Goal: Information Seeking & Learning: Learn about a topic

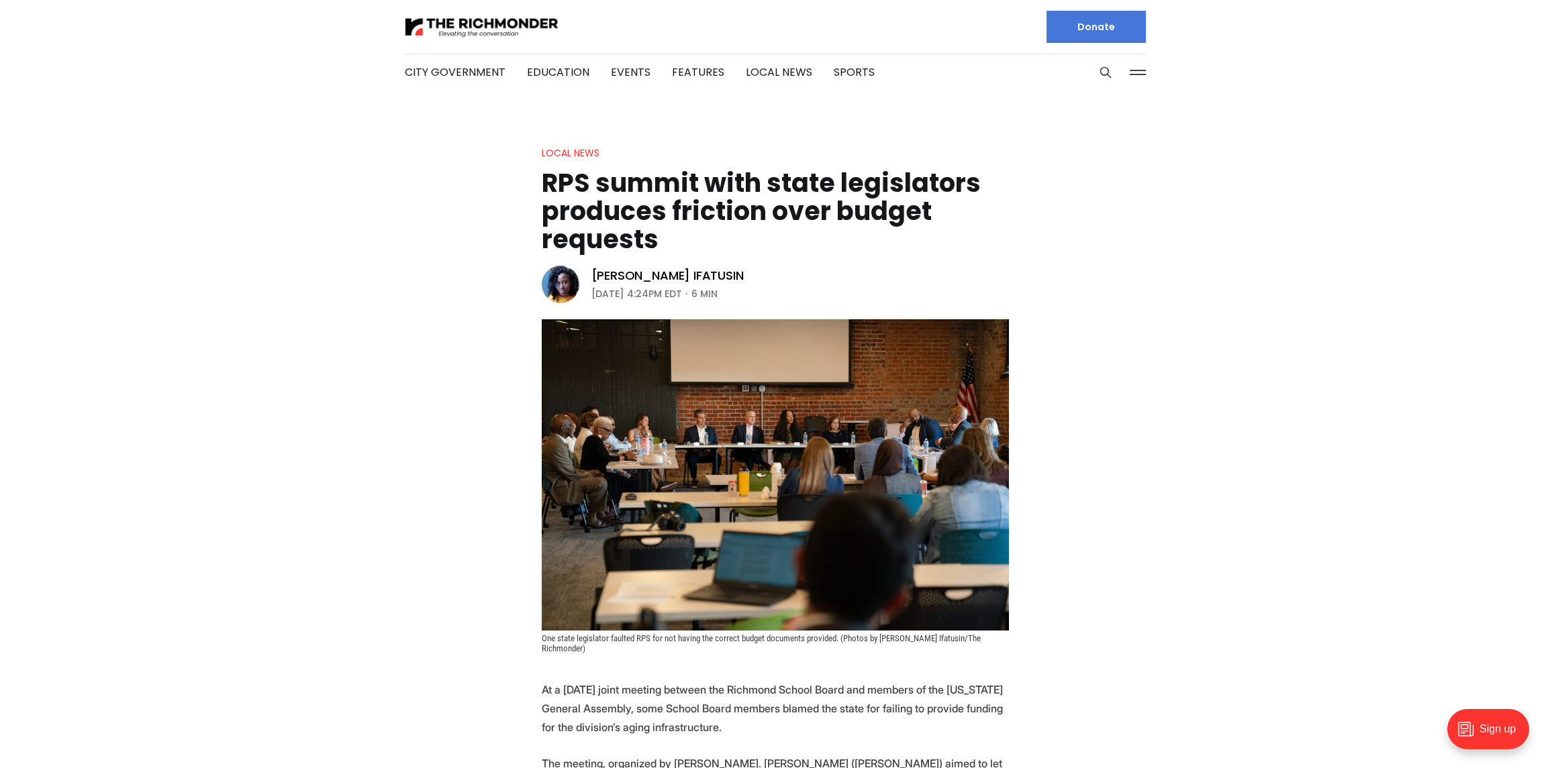
scroll to position [1, 0]
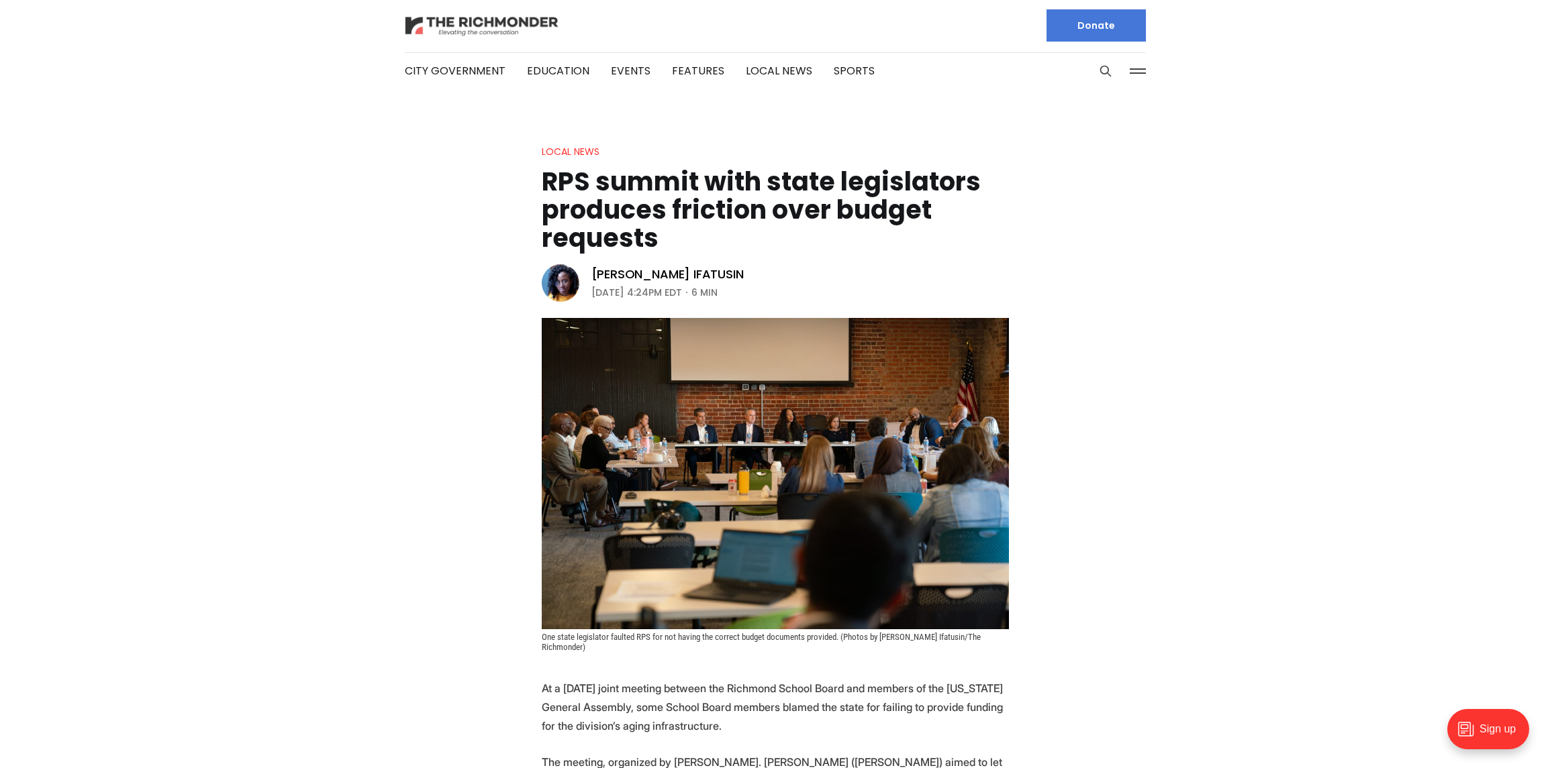
click at [487, 26] on img at bounding box center [482, 25] width 154 height 23
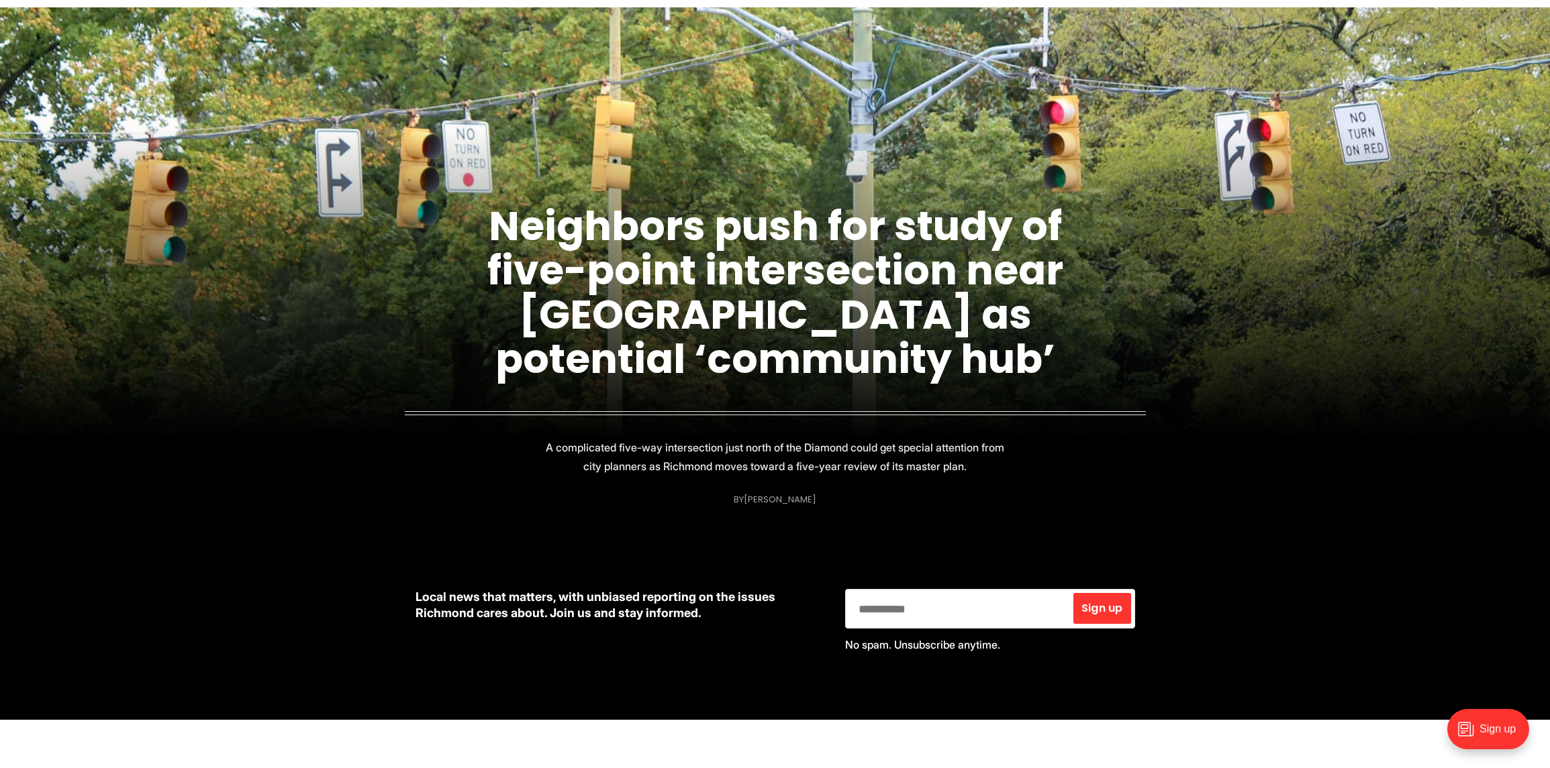
scroll to position [113, 0]
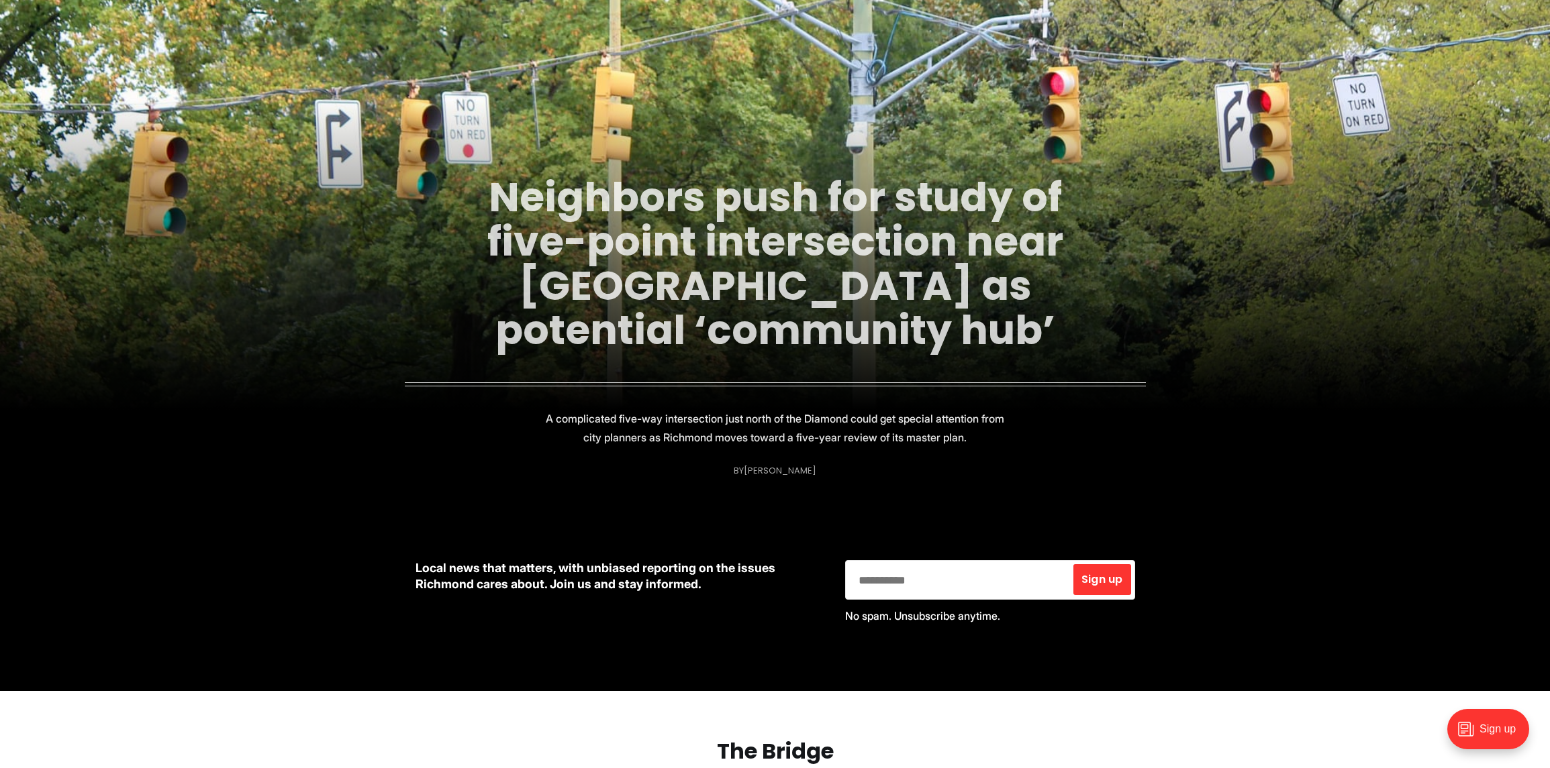
click at [740, 257] on link "Neighbors push for study of five-point intersection near [GEOGRAPHIC_DATA] as p…" at bounding box center [775, 263] width 576 height 189
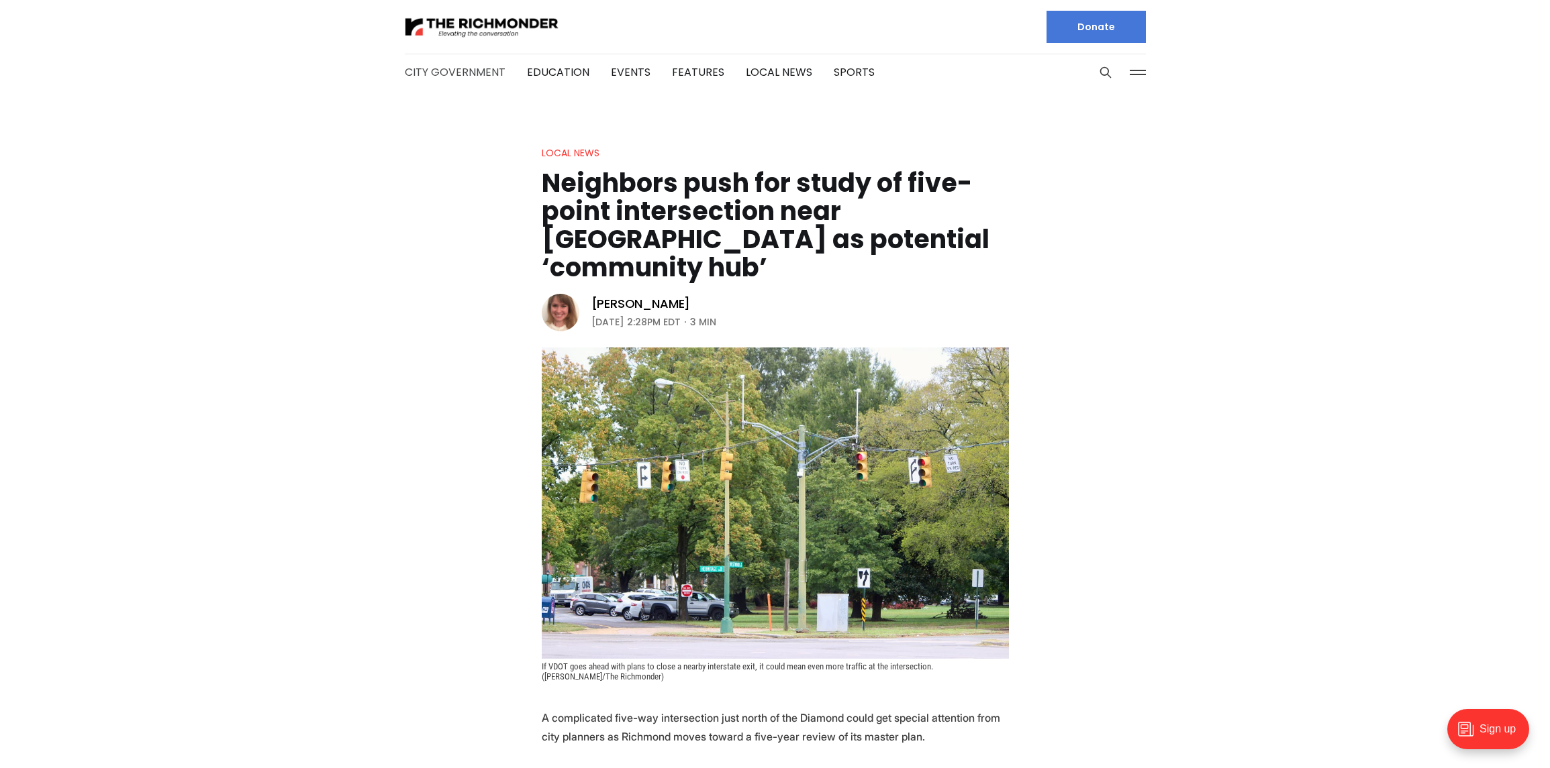
click at [444, 76] on link "City Government" at bounding box center [455, 71] width 101 height 15
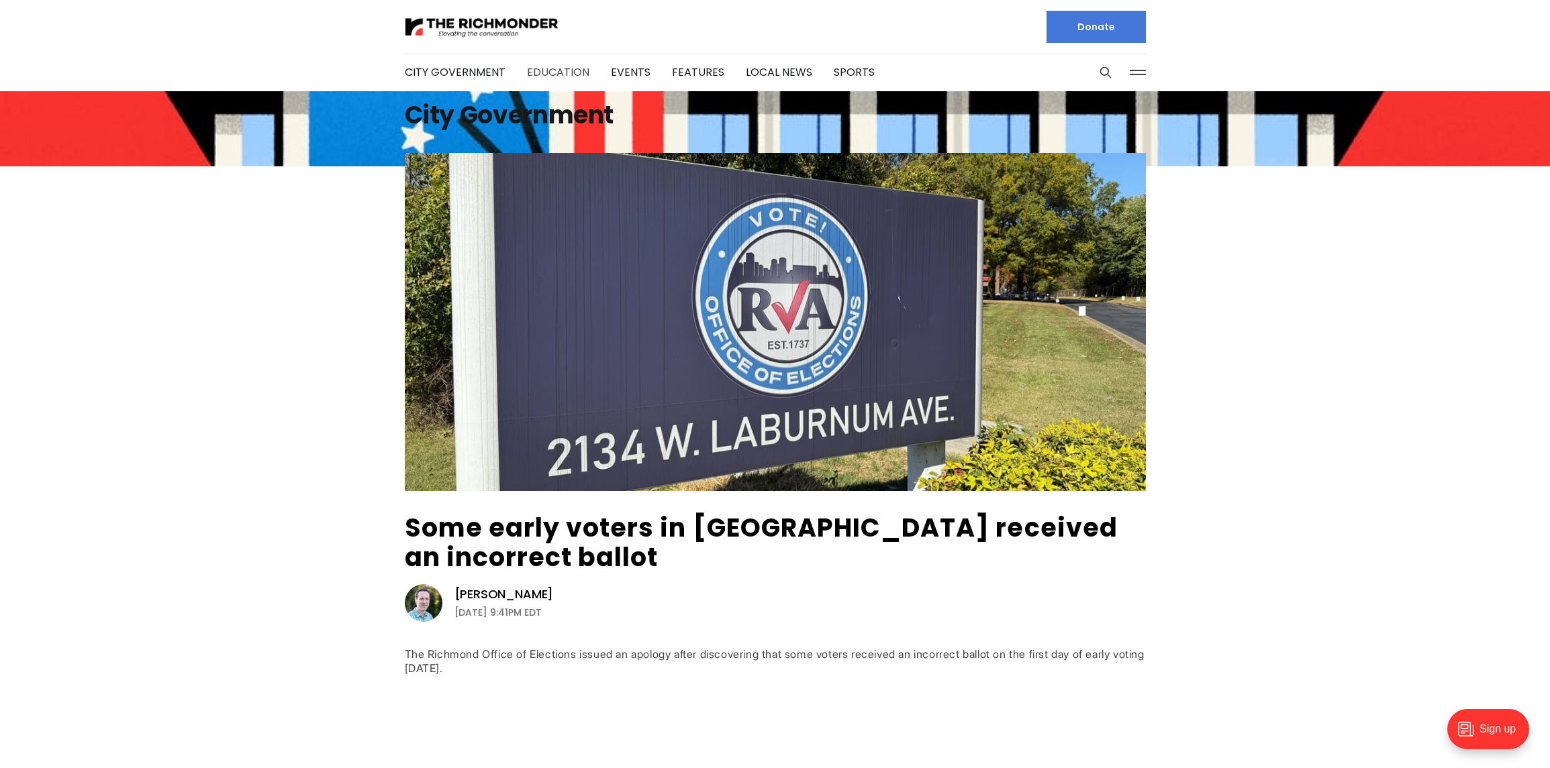
click at [546, 69] on link "Education" at bounding box center [558, 71] width 62 height 15
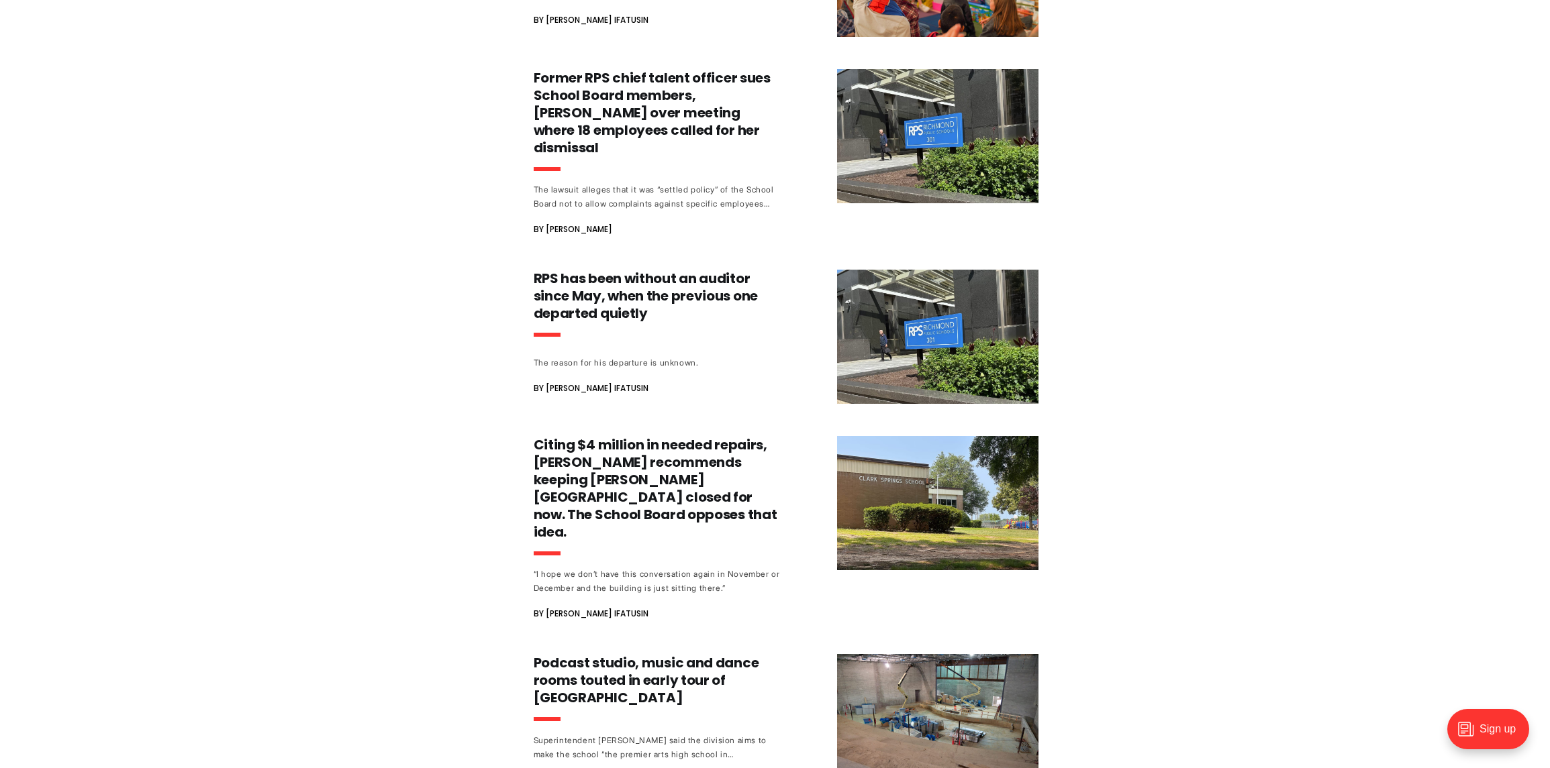
scroll to position [870, 0]
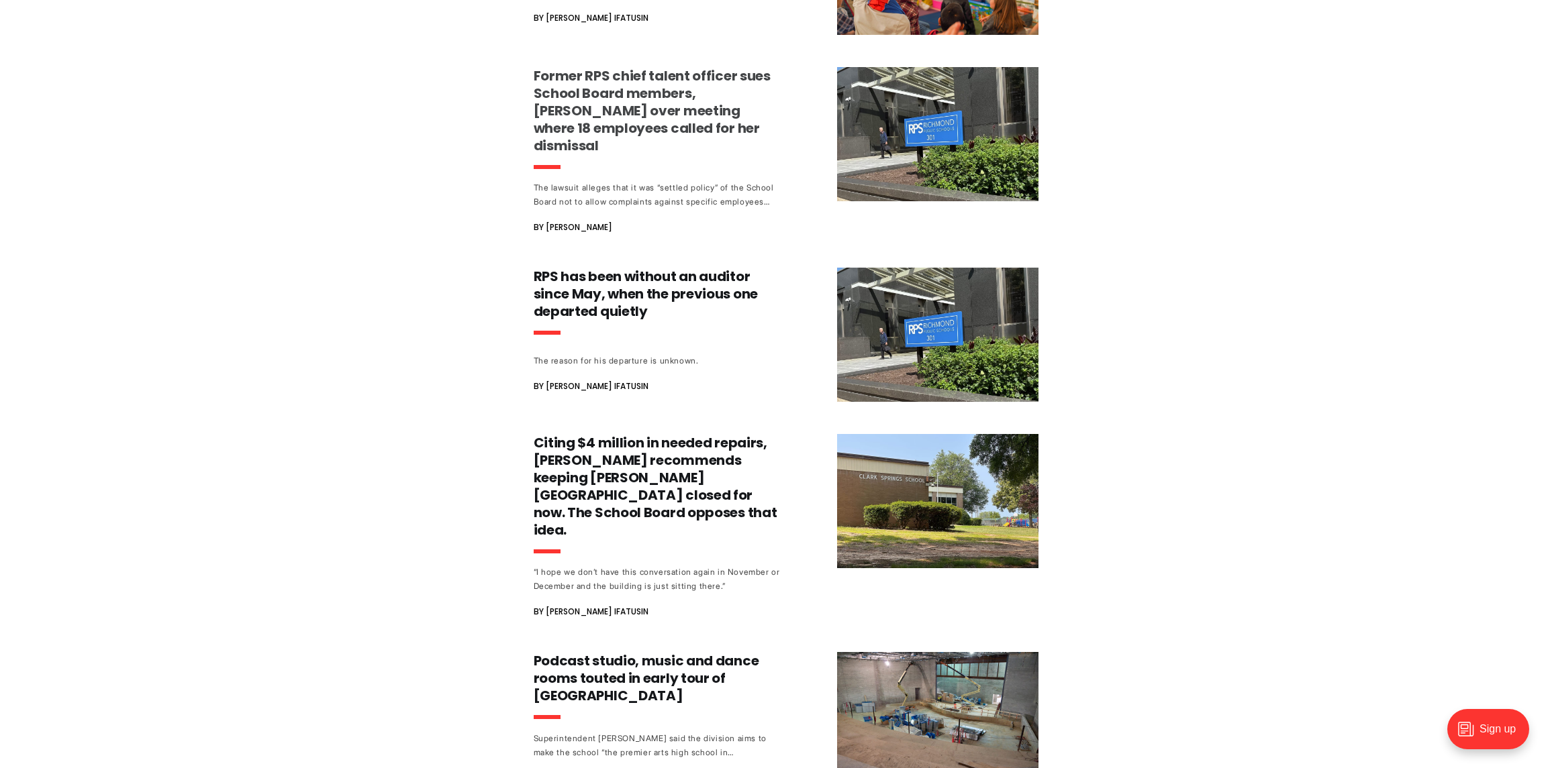
click at [610, 112] on h3 "Former RPS chief talent officer sues School Board members, [PERSON_NAME] over m…" at bounding box center [659, 110] width 250 height 87
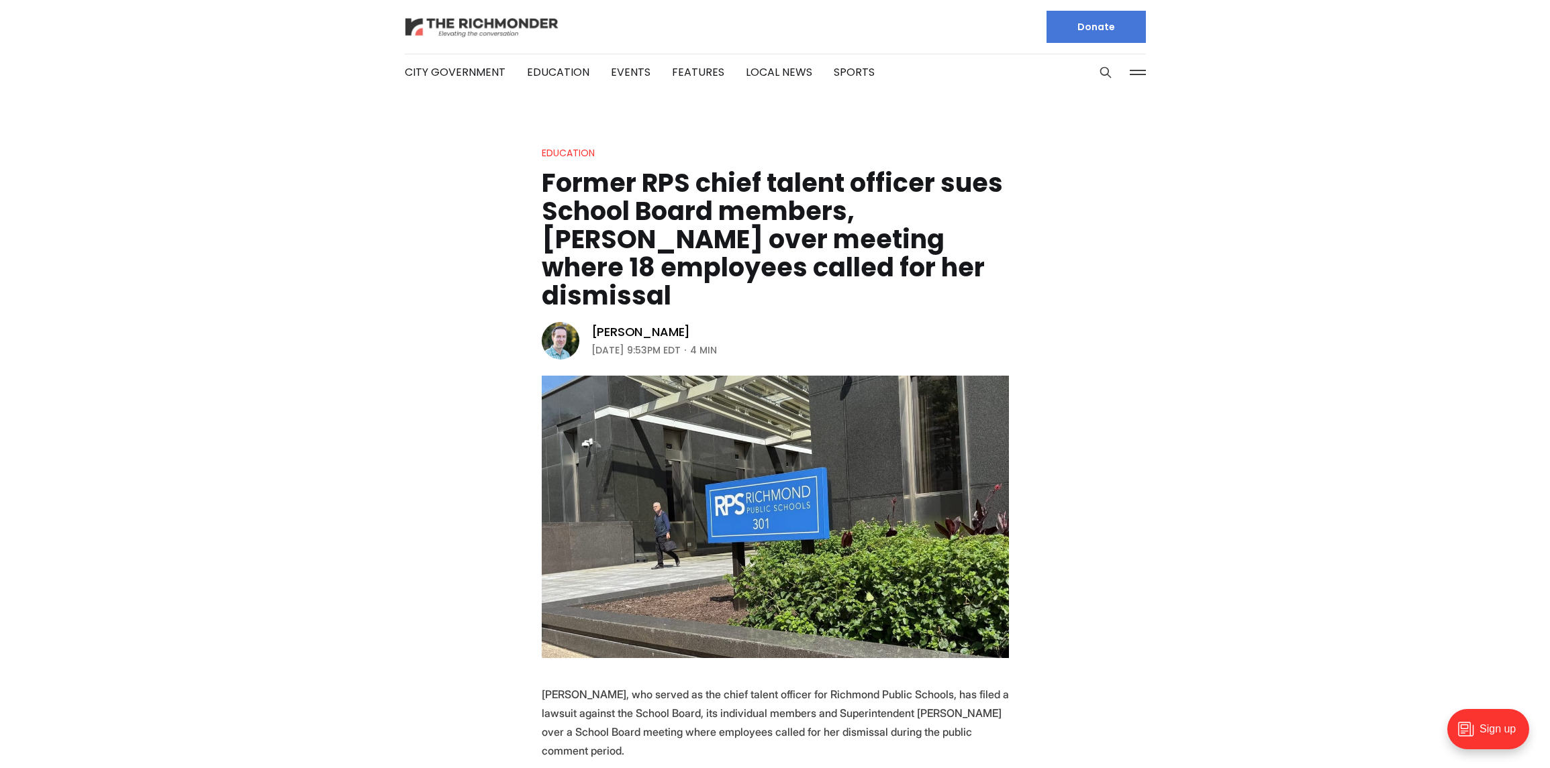
click at [456, 22] on img at bounding box center [482, 26] width 154 height 23
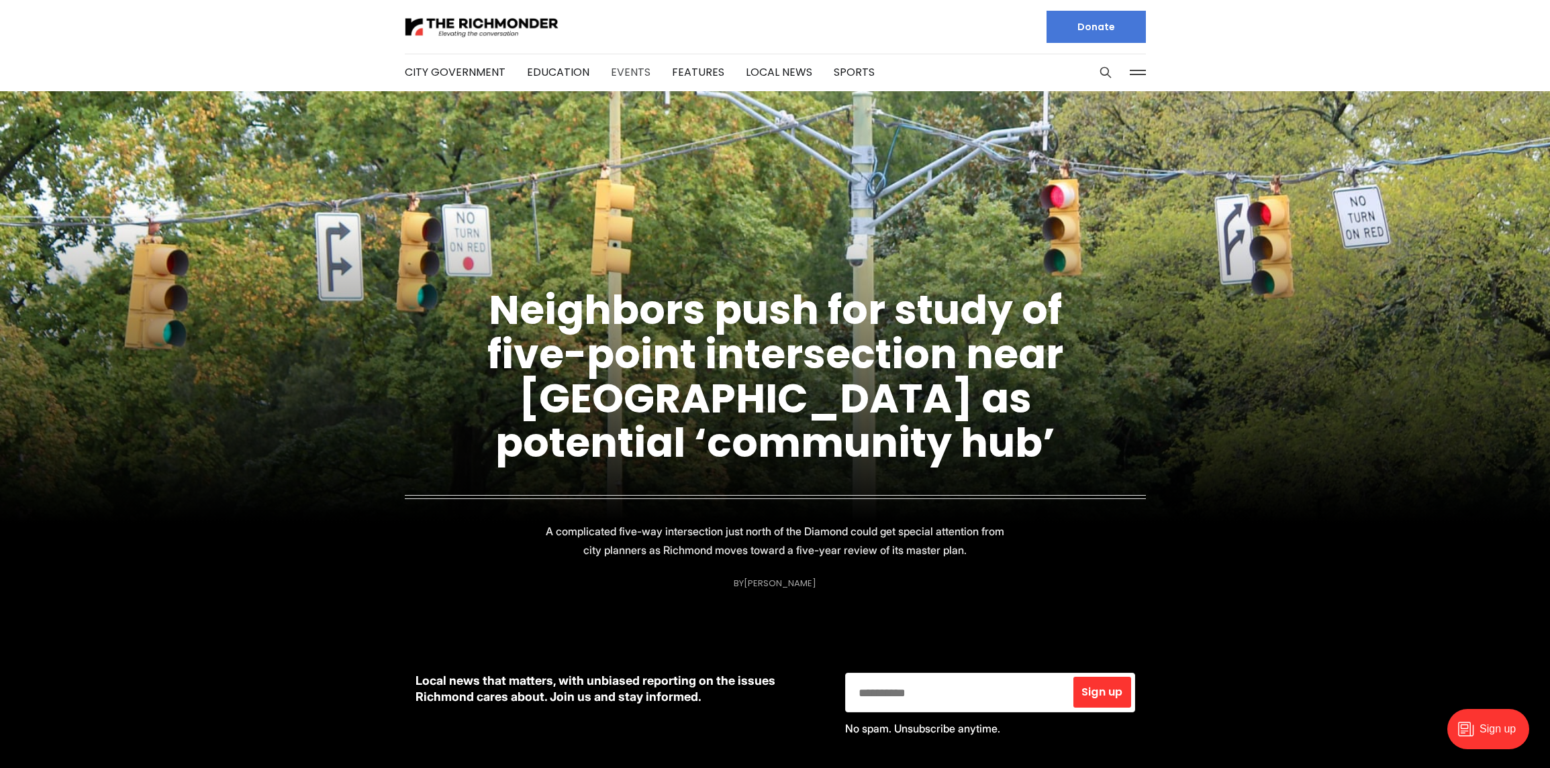
click at [613, 74] on link "Events" at bounding box center [631, 71] width 40 height 15
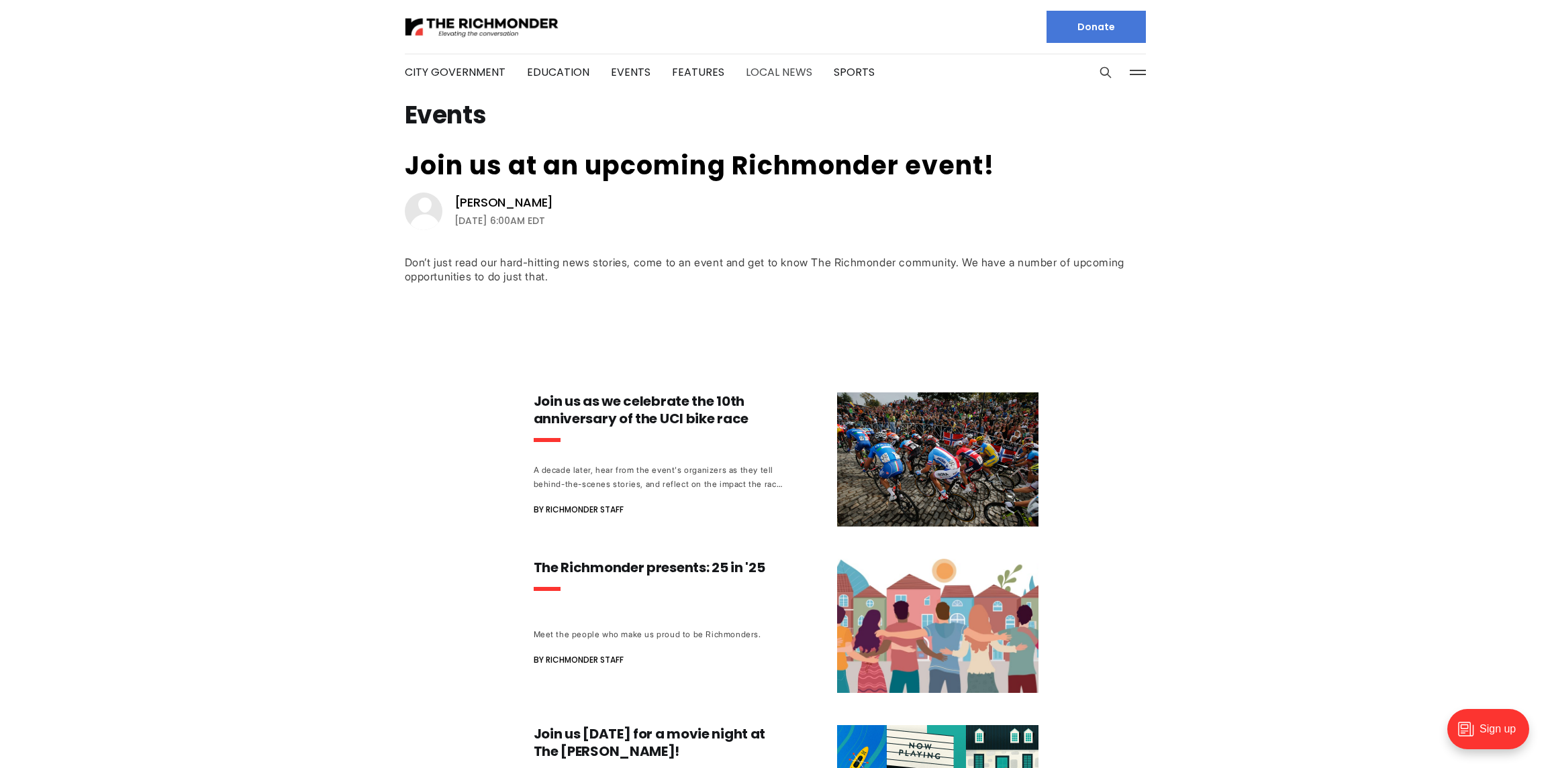
click at [762, 70] on link "Local News" at bounding box center [779, 71] width 66 height 15
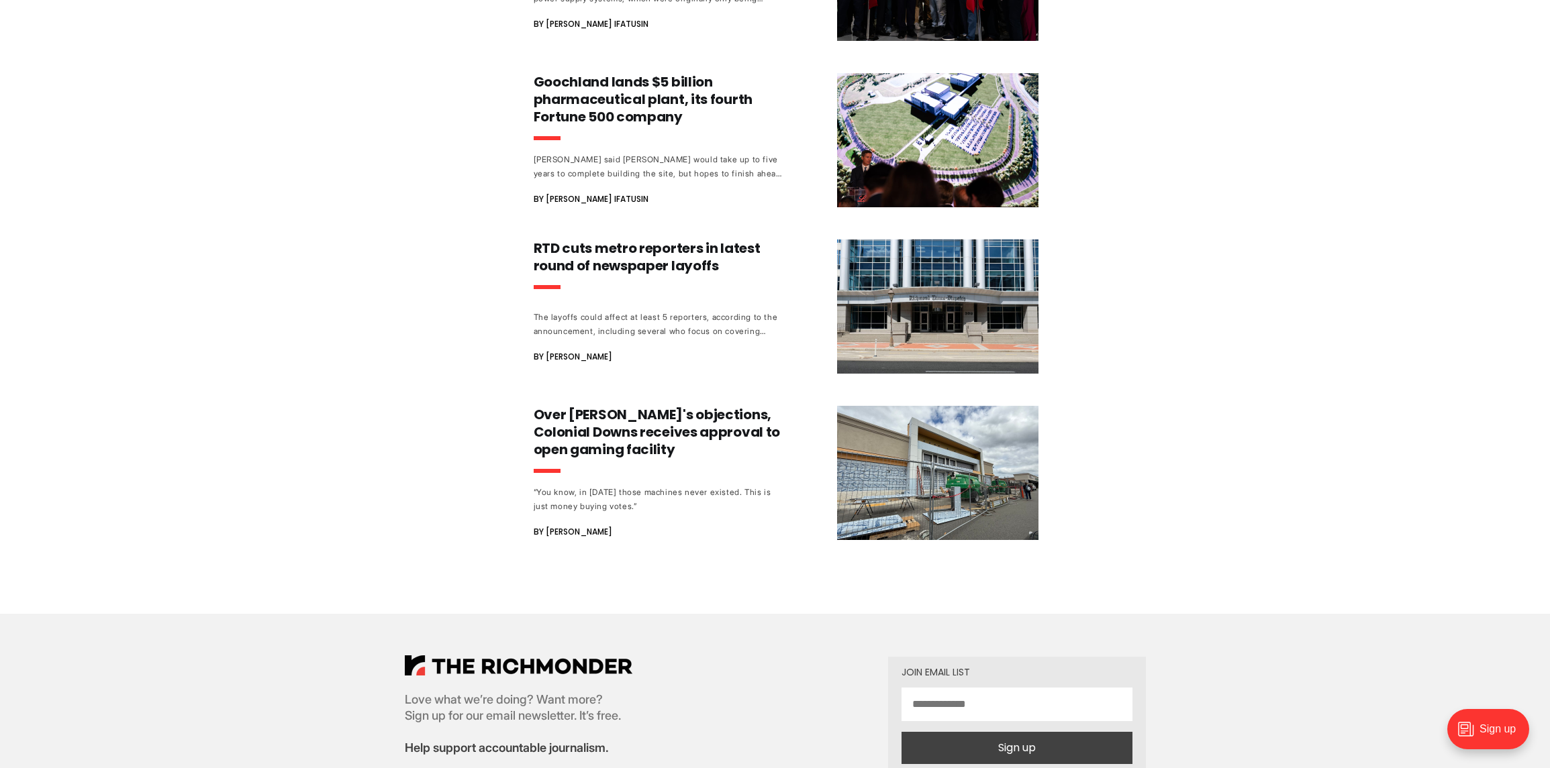
scroll to position [1285, 0]
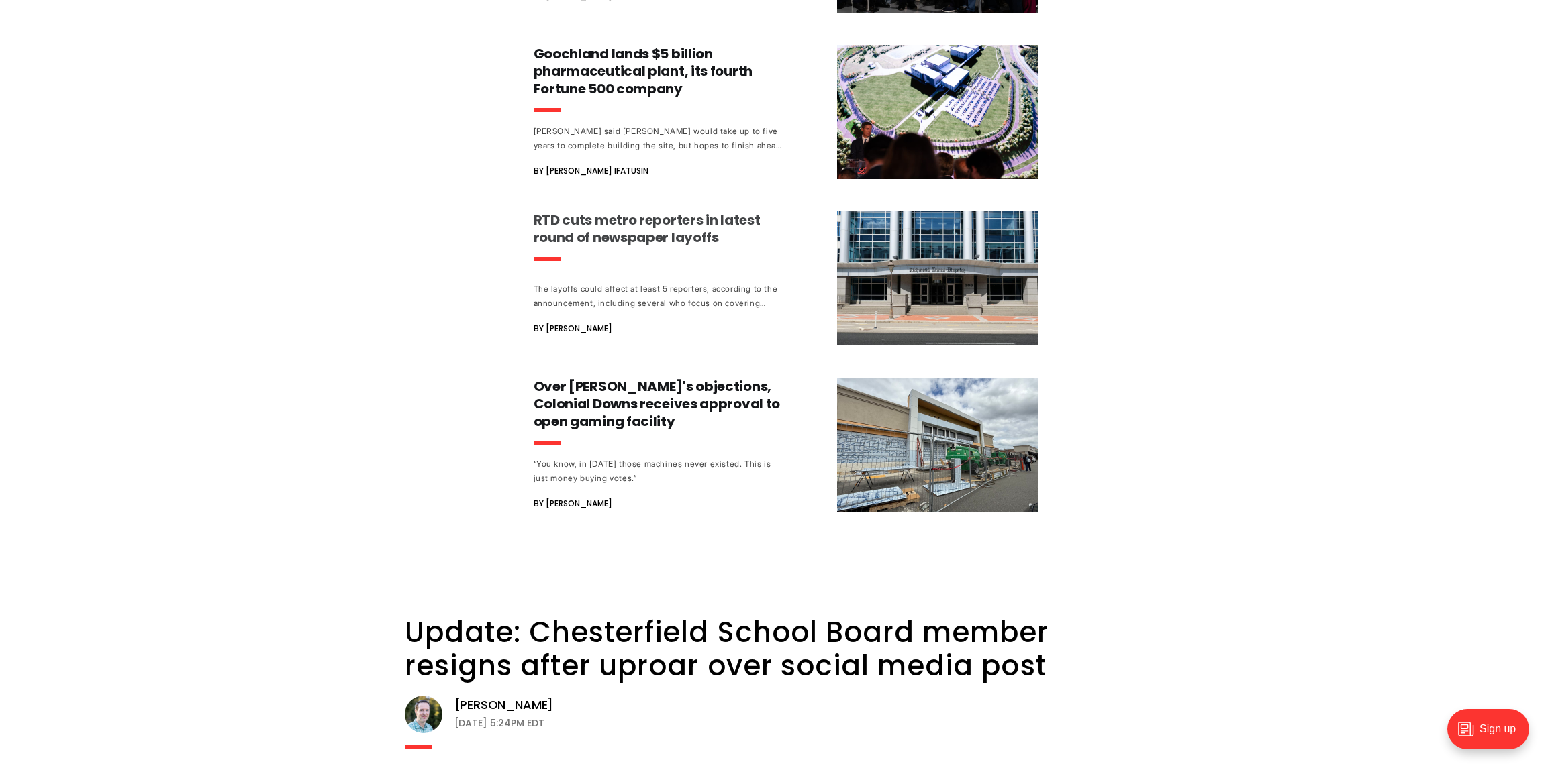
click at [587, 211] on h3 "RTD cuts metro reporters in latest round of newspaper layoffs" at bounding box center [659, 228] width 250 height 35
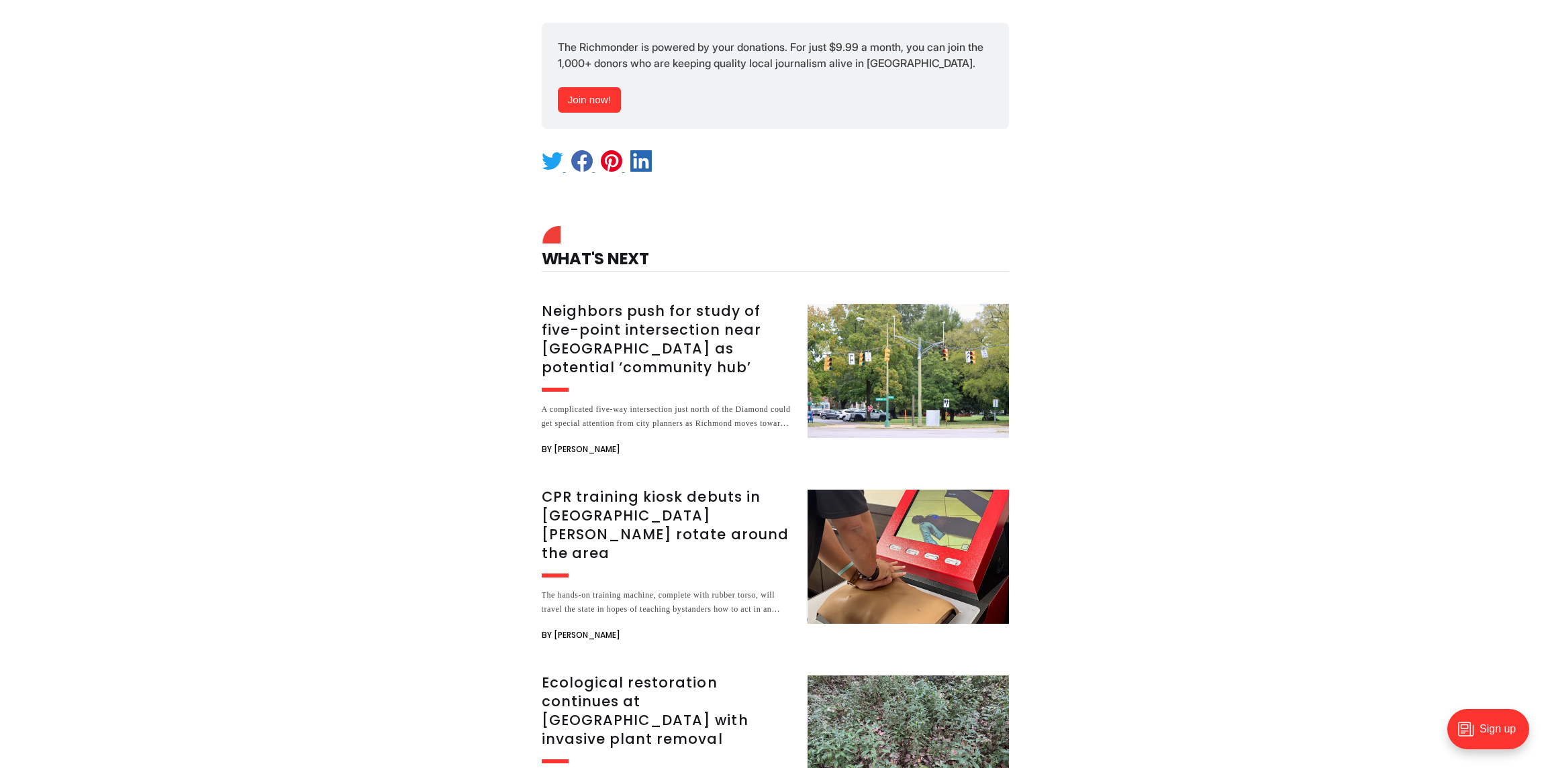
scroll to position [1134, 0]
